Goal: Task Accomplishment & Management: Use online tool/utility

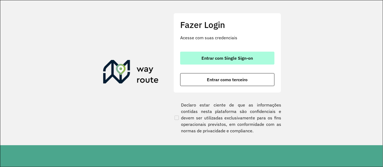
click at [211, 59] on span "Entrar com Single Sign-on" at bounding box center [227, 58] width 51 height 4
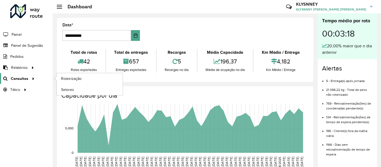
click at [29, 78] on div at bounding box center [32, 79] width 8 height 6
click at [70, 79] on span "Roteirização" at bounding box center [72, 79] width 22 height 6
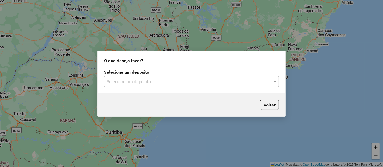
click at [132, 81] on input "text" at bounding box center [186, 82] width 159 height 6
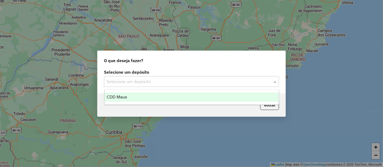
click at [148, 95] on div "CDD Maua" at bounding box center [191, 97] width 174 height 9
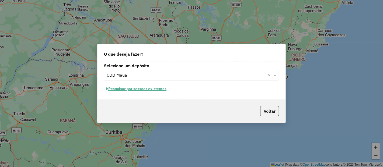
click at [137, 89] on button "Pesquisar por sessões existentes" at bounding box center [136, 89] width 65 height 8
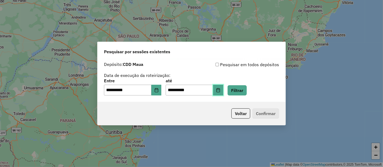
click at [223, 93] on button "Choose Date" at bounding box center [218, 90] width 10 height 11
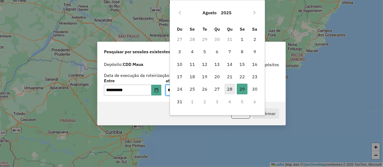
click at [230, 90] on span "28" at bounding box center [229, 89] width 11 height 11
type input "**********"
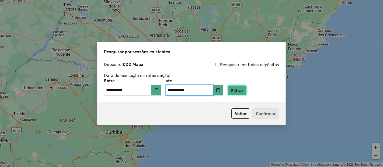
click at [247, 90] on button "Filtrar" at bounding box center [237, 90] width 19 height 10
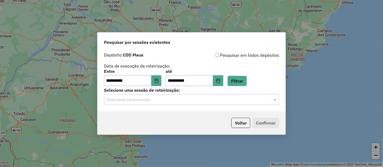
click at [133, 101] on input "text" at bounding box center [186, 100] width 159 height 6
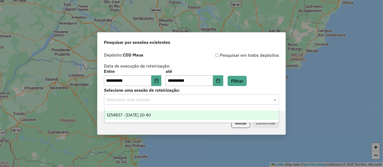
drag, startPoint x: 139, startPoint y: 117, endPoint x: 172, endPoint y: 120, distance: 32.7
click at [140, 117] on span "1254837 - 28/08/2025 20:40" at bounding box center [129, 115] width 44 height 5
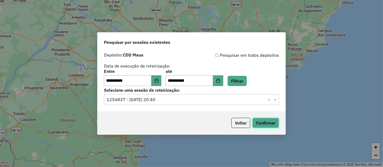
click at [264, 123] on button "Confirmar" at bounding box center [265, 123] width 27 height 10
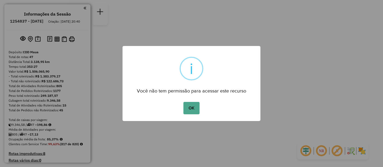
click at [192, 107] on button "OK" at bounding box center [191, 108] width 16 height 12
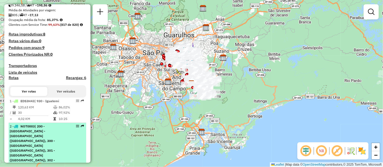
scroll to position [149, 0]
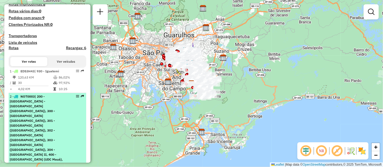
click at [51, 121] on span "| 200 - Vila Prudente - Vila Alpina (UDC Mauá), 300 - Agua Rasa (UDC Mauá), 301…" at bounding box center [36, 131] width 53 height 72
select select "**********"
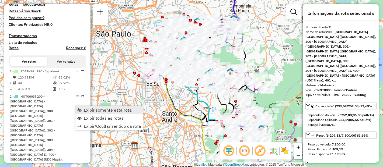
click at [96, 110] on span "Exibir somente esta rota" at bounding box center [108, 110] width 48 height 4
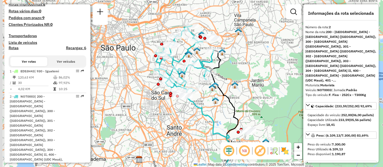
drag, startPoint x: 180, startPoint y: 105, endPoint x: 185, endPoint y: 119, distance: 15.1
click at [185, 119] on div "Janela de atendimento Grade de atendimento Capacidade Transportadoras Veículos …" at bounding box center [191, 83] width 383 height 167
click at [228, 148] on em at bounding box center [228, 151] width 13 height 13
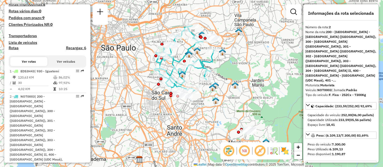
click at [242, 150] on em at bounding box center [244, 151] width 13 height 13
click at [229, 151] on em at bounding box center [228, 151] width 13 height 13
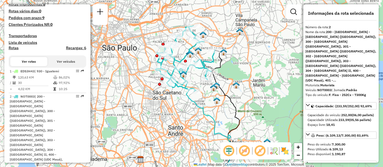
click at [208, 120] on div "Janela de atendimento Grade de atendimento Capacidade Transportadoras Veículos …" at bounding box center [191, 83] width 383 height 167
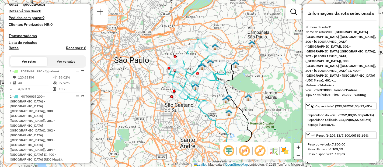
drag, startPoint x: 216, startPoint y: 97, endPoint x: 229, endPoint y: 110, distance: 17.3
click at [229, 110] on img at bounding box center [228, 113] width 7 height 7
